Goal: Check status: Check status

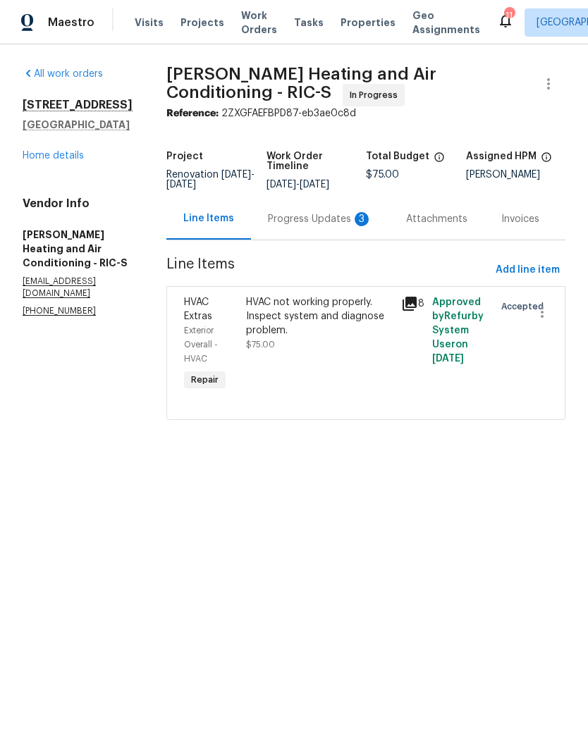
click at [348, 221] on div "Progress Updates 3" at bounding box center [320, 219] width 104 height 14
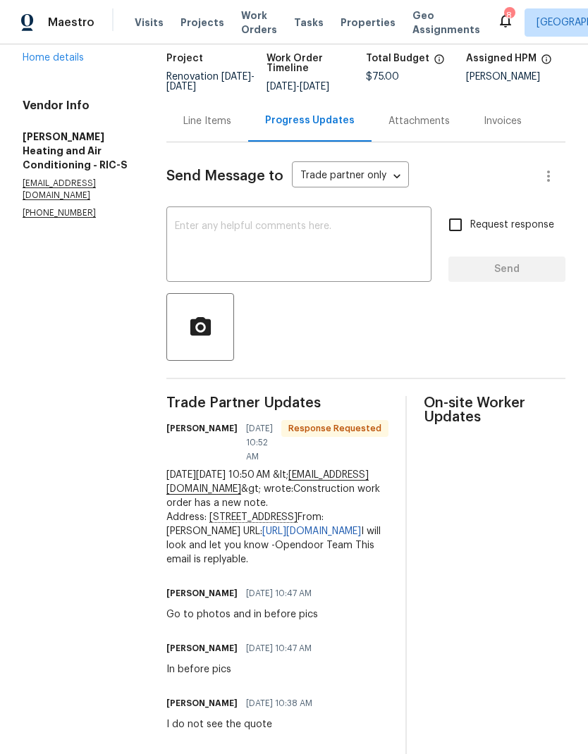
scroll to position [97, 0]
click at [408, 130] on div "Attachments" at bounding box center [419, 122] width 95 height 42
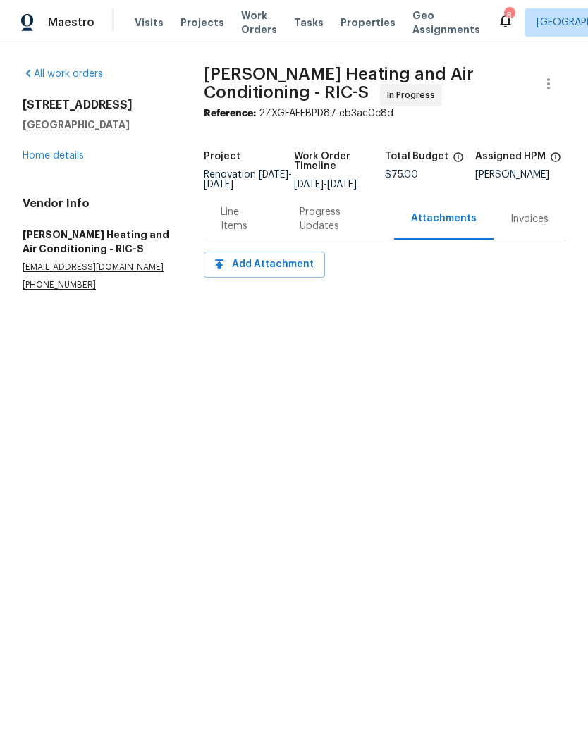
click at [327, 348] on html "Maestro Visits Projects Work Orders Tasks Properties Geo Assignments 8 [GEOGRAP…" at bounding box center [294, 174] width 588 height 348
click at [349, 225] on div "Progress Updates" at bounding box center [339, 219] width 78 height 28
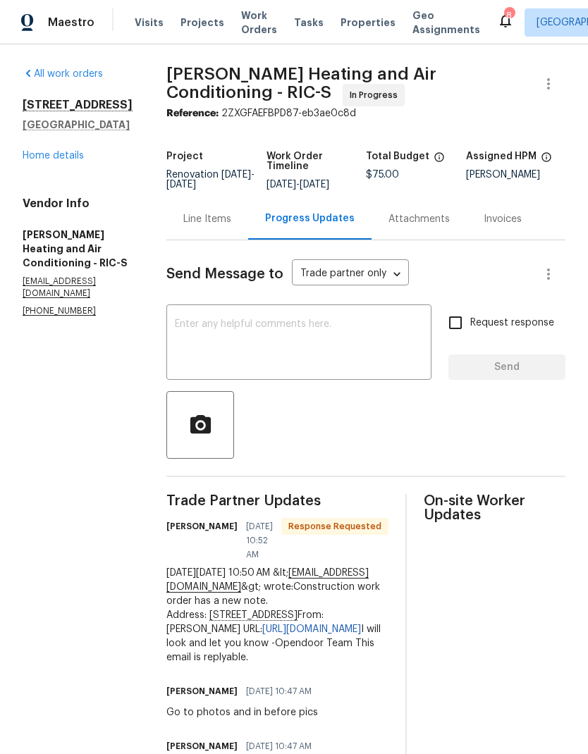
click at [278, 634] on link "[URL][DOMAIN_NAME]" at bounding box center [311, 630] width 99 height 10
